Goal: Task Accomplishment & Management: Complete application form

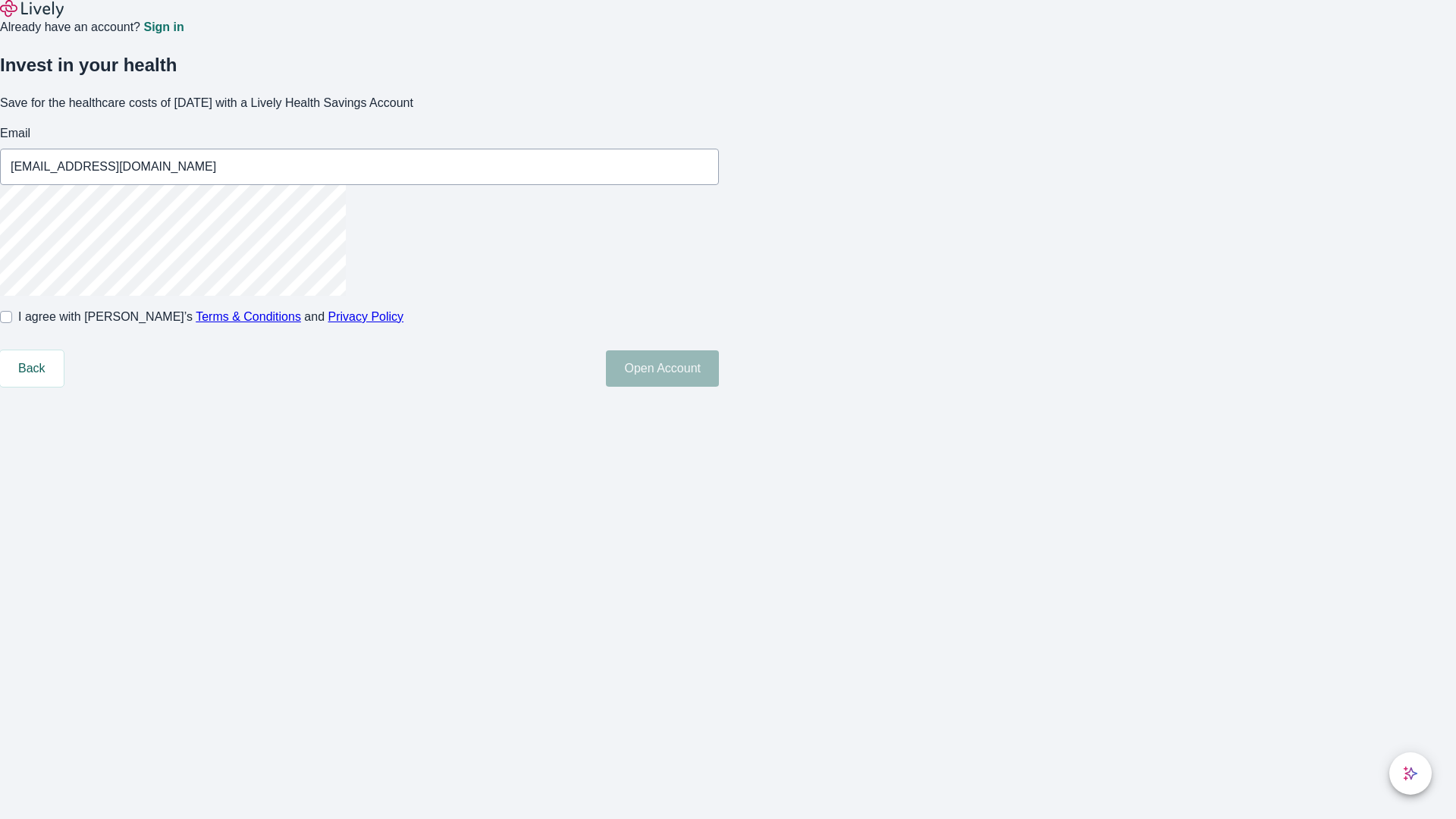
click at [12, 323] on input "I agree with Lively’s Terms & Conditions and Privacy Policy" at bounding box center [6, 317] width 12 height 12
checkbox input "true"
click at [719, 387] on button "Open Account" at bounding box center [662, 368] width 113 height 36
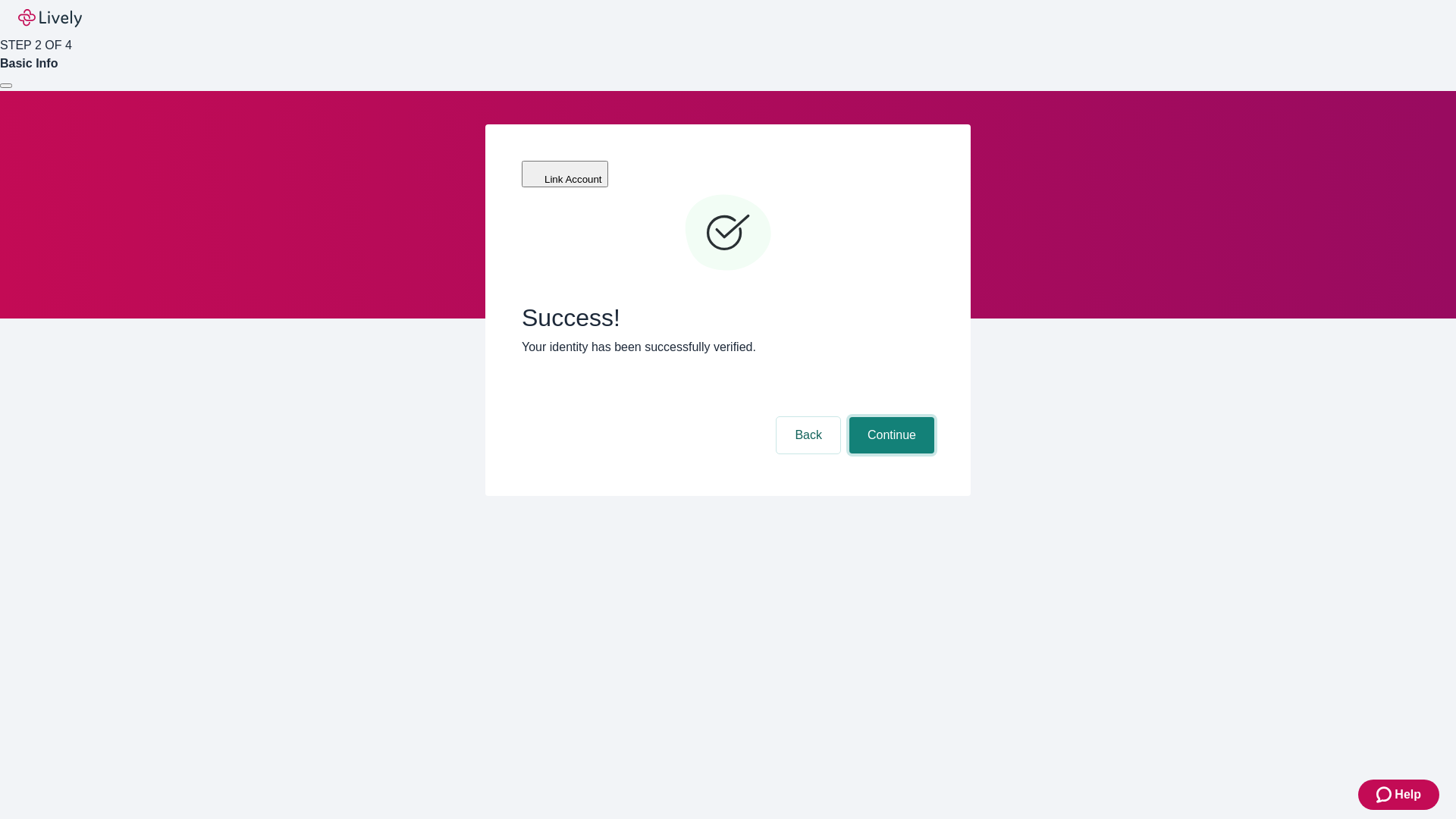
click at [889, 417] on button "Continue" at bounding box center [892, 435] width 85 height 36
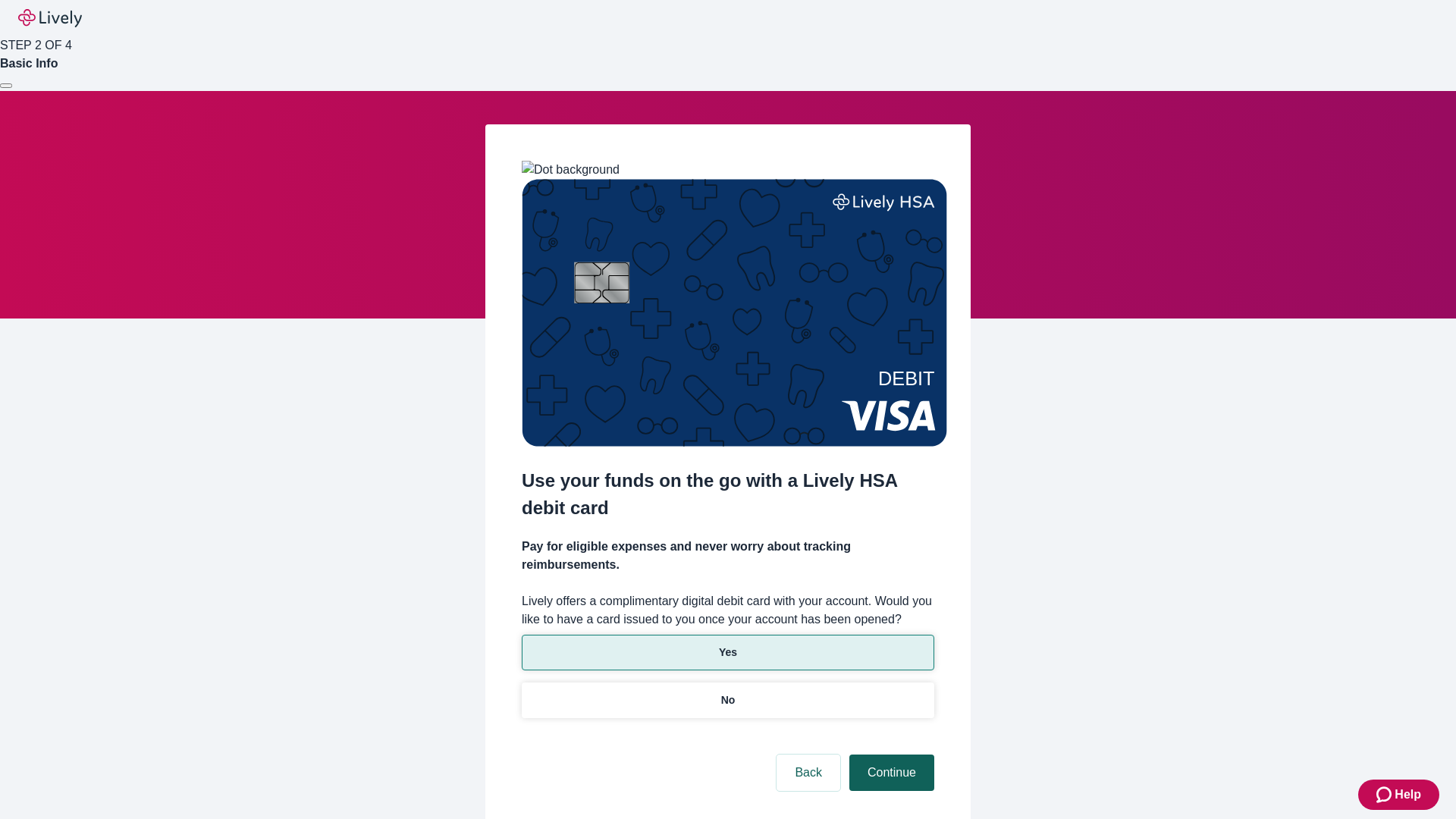
click at [728, 692] on p "No" at bounding box center [728, 700] width 15 height 16
click at [889, 754] on button "Continue" at bounding box center [892, 772] width 85 height 36
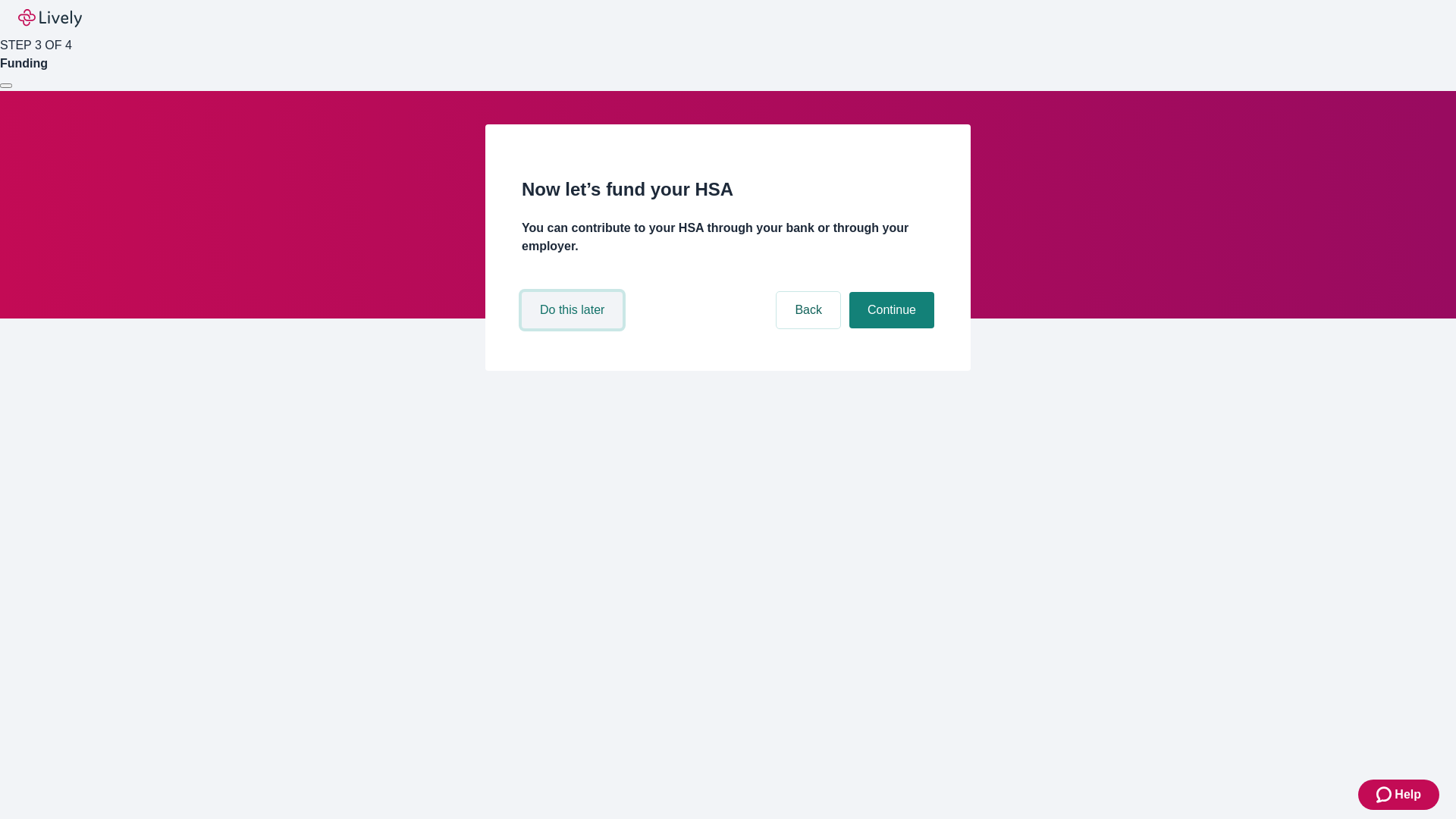
click at [574, 329] on button "Do this later" at bounding box center [572, 310] width 101 height 36
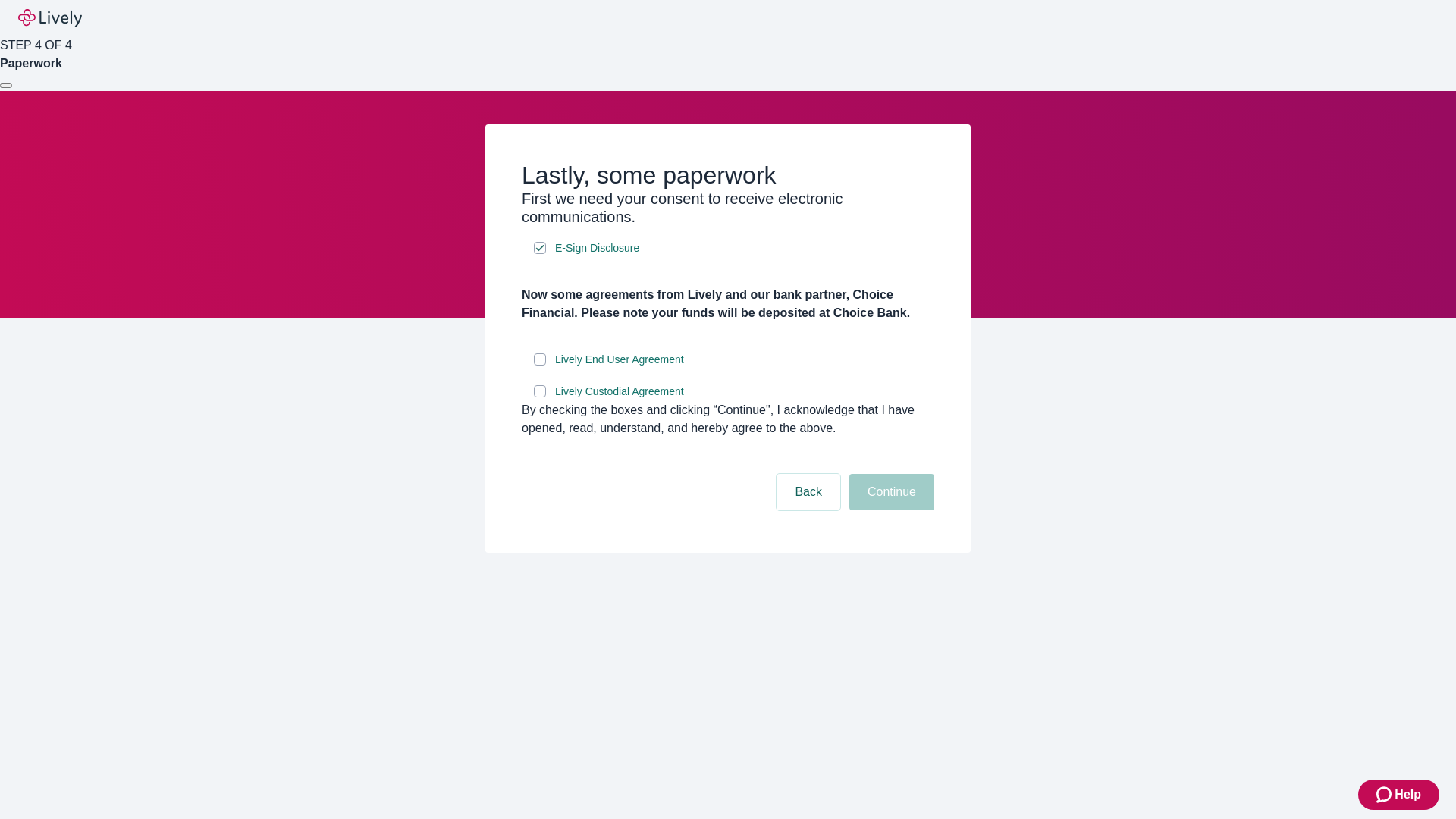
click at [540, 365] on input "Lively End User Agreement" at bounding box center [540, 359] width 12 height 12
checkbox input "true"
click at [540, 397] on input "Lively Custodial Agreement" at bounding box center [540, 391] width 12 height 12
checkbox input "true"
click at [889, 510] on button "Continue" at bounding box center [892, 492] width 85 height 36
